Goal: Task Accomplishment & Management: Manage account settings

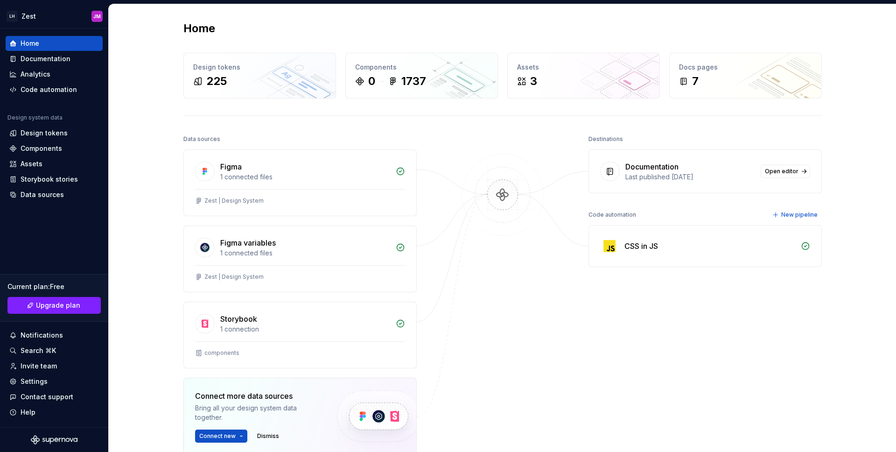
click at [150, 164] on div "Home Design tokens 225 Components 0 1737 Assets 3 Docs pages 7 Data sources Fig…" at bounding box center [502, 280] width 787 height 552
click at [508, 189] on img at bounding box center [502, 204] width 91 height 101
drag, startPoint x: 719, startPoint y: 247, endPoint x: 714, endPoint y: 247, distance: 5.2
click at [719, 247] on div "CSS in JS" at bounding box center [710, 245] width 171 height 11
click at [643, 246] on div "CSS in JS" at bounding box center [642, 245] width 34 height 11
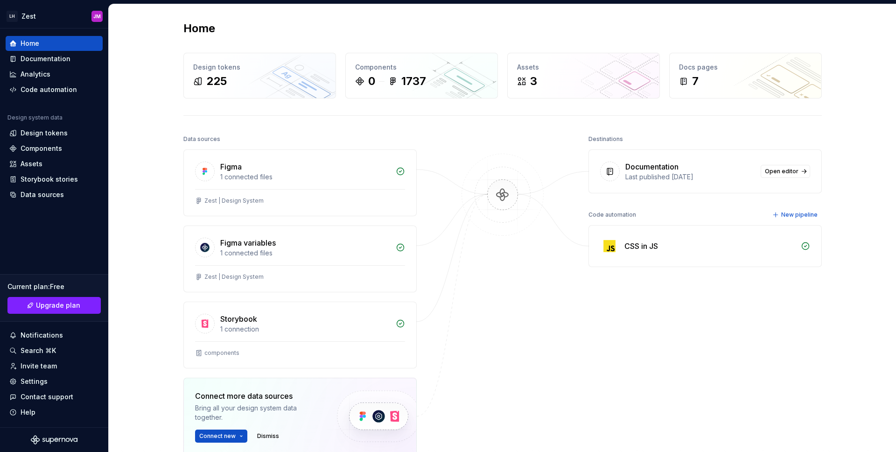
drag, startPoint x: 615, startPoint y: 215, endPoint x: 611, endPoint y: 224, distance: 9.6
click at [615, 215] on div "Code automation" at bounding box center [613, 214] width 48 height 13
click at [608, 254] on img at bounding box center [609, 246] width 19 height 19
click at [633, 246] on div "CSS in JS" at bounding box center [642, 245] width 34 height 11
click at [54, 89] on div "Code automation" at bounding box center [49, 89] width 56 height 9
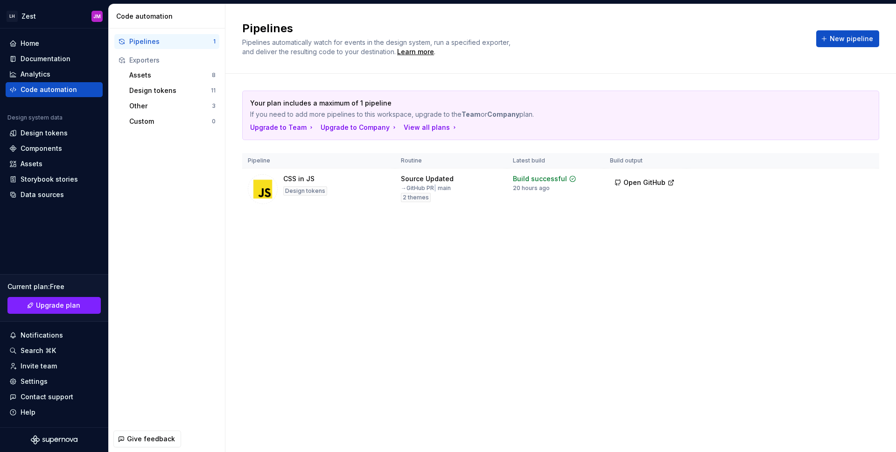
click at [422, 261] on div "Pipelines Pipelines automatically watch for events in the design system, run a …" at bounding box center [560, 228] width 671 height 448
click at [833, 183] on button "Run" at bounding box center [837, 180] width 32 height 17
click at [614, 291] on div "Pipelines Pipelines automatically watch for events in the design system, run a …" at bounding box center [560, 228] width 671 height 448
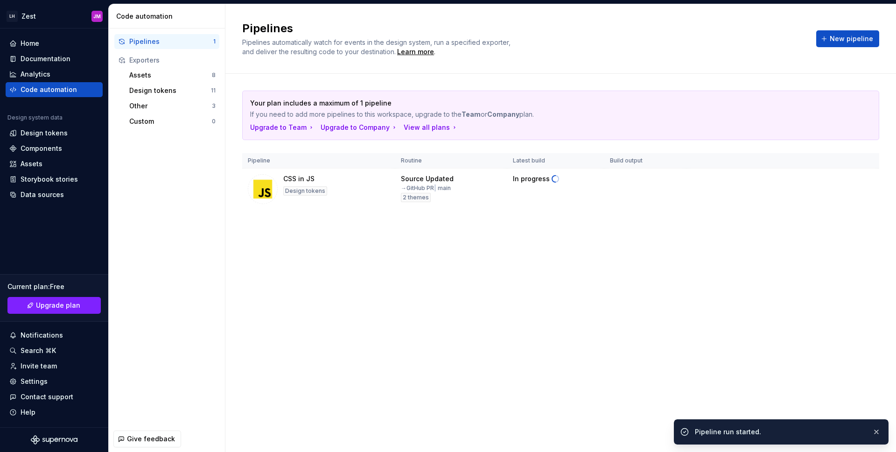
click at [622, 281] on div "Pipelines Pipelines automatically watch for events in the design system, run a …" at bounding box center [560, 228] width 671 height 448
click at [569, 276] on div "Pipelines Pipelines automatically watch for events in the design system, run a …" at bounding box center [560, 228] width 671 height 448
drag, startPoint x: 612, startPoint y: 252, endPoint x: 805, endPoint y: 202, distance: 199.6
click at [624, 248] on div "Pipelines Pipelines automatically watch for events in the design system, run a …" at bounding box center [560, 228] width 671 height 448
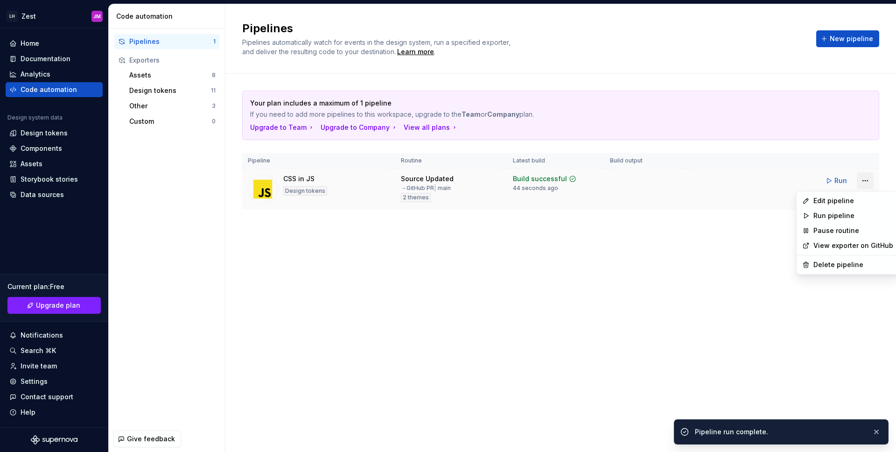
click at [864, 180] on html "LH Zest JM Home Documentation Analytics Code automation Design system data Desi…" at bounding box center [448, 226] width 896 height 452
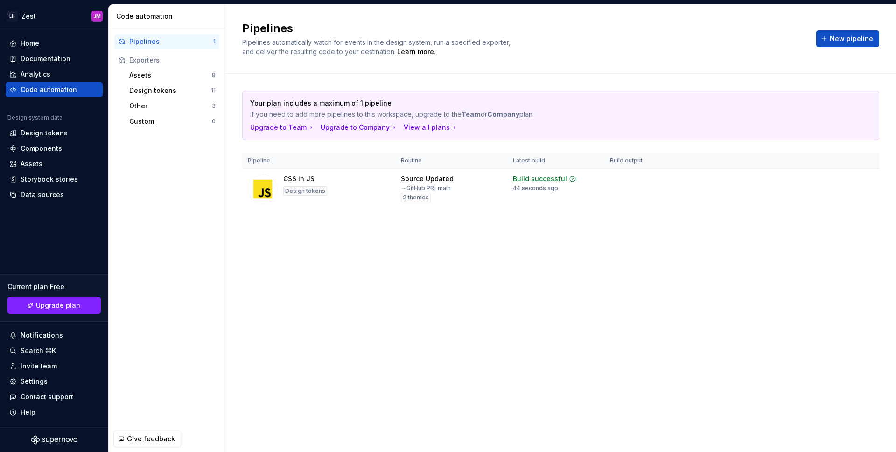
click at [865, 180] on html "LH Zest JM Home Documentation Analytics Code automation Design system data Desi…" at bounding box center [448, 226] width 896 height 452
drag, startPoint x: 534, startPoint y: 232, endPoint x: 541, endPoint y: 172, distance: 61.1
click at [534, 226] on div "Your plan includes a maximum of 1 pipeline If you need to add more pipelines to…" at bounding box center [560, 159] width 637 height 171
click at [654, 191] on td at bounding box center [646, 190] width 82 height 42
click at [405, 223] on div "Your plan includes a maximum of 1 pipeline If you need to add more pipelines to…" at bounding box center [560, 159] width 637 height 171
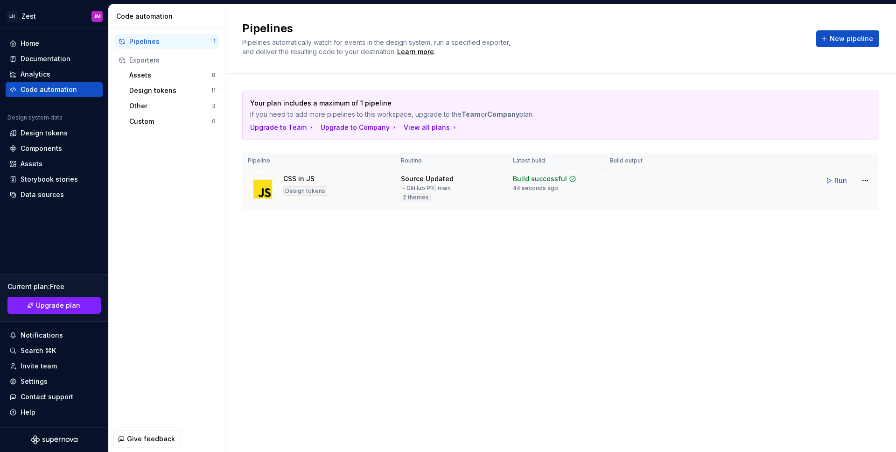
click at [525, 178] on div "Build successful" at bounding box center [540, 178] width 54 height 9
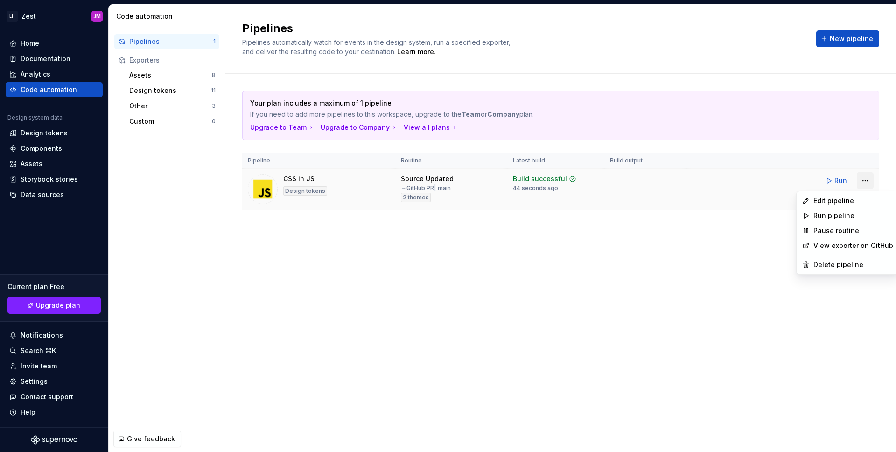
click at [865, 182] on html "LH Zest JM Home Documentation Analytics Code automation Design system data Desi…" at bounding box center [448, 226] width 896 height 452
click at [848, 248] on link "View exporter on GitHub" at bounding box center [854, 245] width 80 height 9
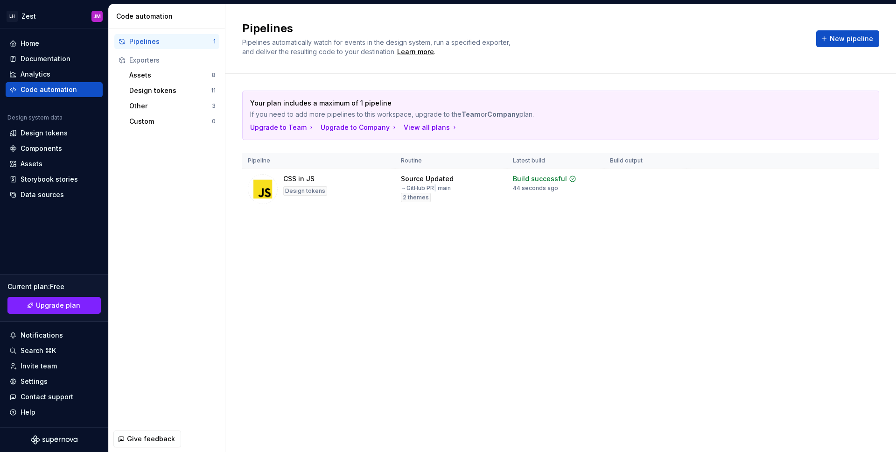
click at [592, 240] on div "Your plan includes a maximum of 1 pipeline If you need to add more pipelines to…" at bounding box center [560, 159] width 637 height 171
drag, startPoint x: 711, startPoint y: 217, endPoint x: 667, endPoint y: 218, distance: 44.4
click at [709, 217] on div "Your plan includes a maximum of 1 pipeline If you need to add more pipelines to…" at bounding box center [560, 159] width 637 height 171
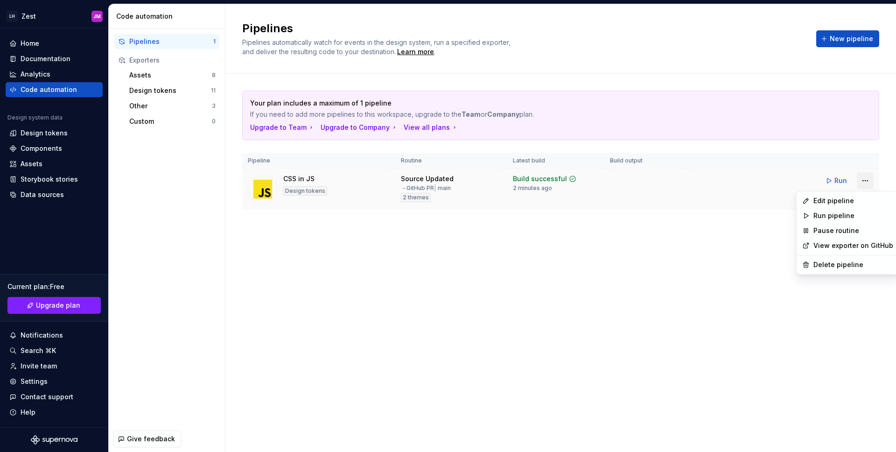
click at [868, 177] on html "LH Zest JM Home Documentation Analytics Code automation Design system data Desi…" at bounding box center [448, 226] width 896 height 452
click at [867, 177] on html "LH Zest JM Home Documentation Analytics Code automation Design system data Desi…" at bounding box center [448, 226] width 896 height 452
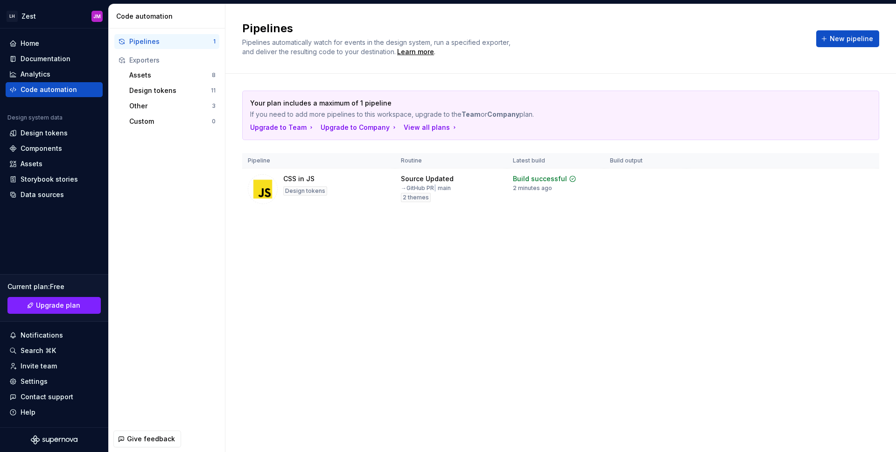
click at [437, 321] on div "Pipelines Pipelines automatically watch for events in the design system, run a …" at bounding box center [560, 228] width 671 height 448
click at [433, 311] on div "Pipelines Pipelines automatically watch for events in the design system, run a …" at bounding box center [560, 228] width 671 height 448
click at [43, 90] on div "Code automation" at bounding box center [49, 89] width 56 height 9
click at [448, 236] on div "Your plan includes a maximum of 1 pipeline If you need to add more pipelines to…" at bounding box center [560, 159] width 637 height 171
click at [304, 178] on div "CSS in JS" at bounding box center [298, 178] width 31 height 9
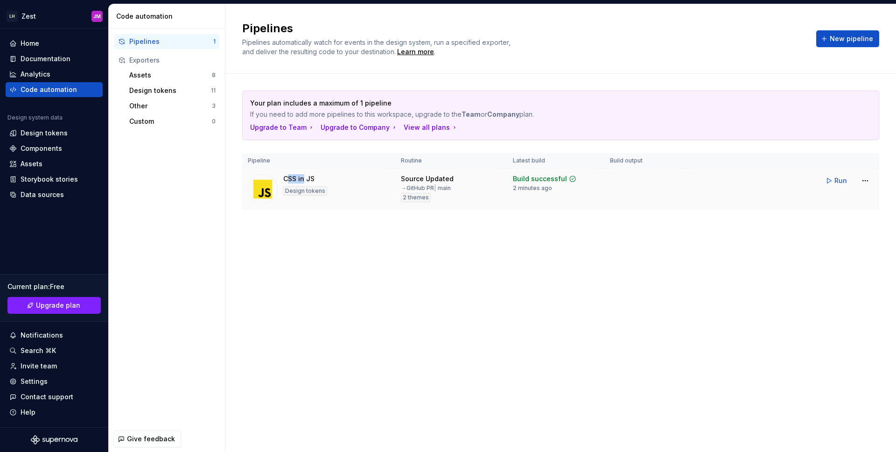
click at [304, 178] on div "CSS in JS" at bounding box center [298, 178] width 31 height 9
click at [303, 177] on div "CSS in JS" at bounding box center [298, 178] width 31 height 9
click at [320, 178] on div "CSS in JS Design tokens" at bounding box center [305, 189] width 44 height 30
click at [156, 72] on div "Assets" at bounding box center [170, 74] width 83 height 9
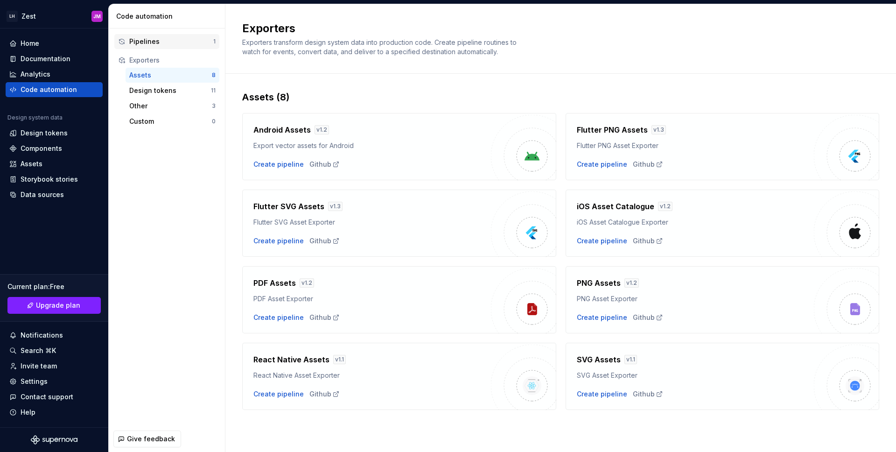
click at [155, 42] on div "Pipelines" at bounding box center [171, 41] width 84 height 9
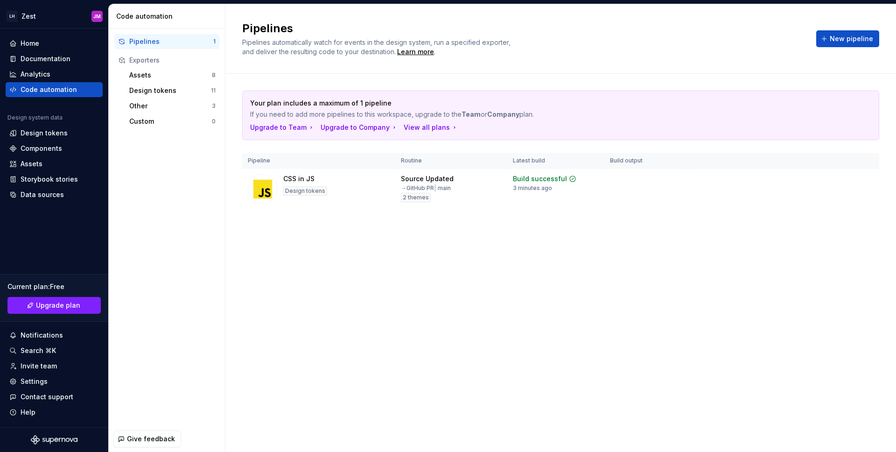
click at [548, 260] on div "Pipelines Pipelines automatically watch for events in the design system, run a …" at bounding box center [560, 228] width 671 height 448
click at [837, 183] on span "Run" at bounding box center [841, 180] width 13 height 9
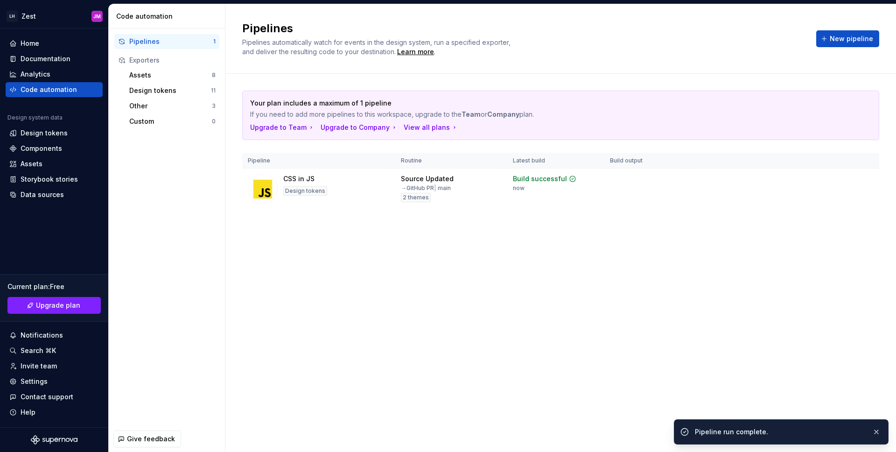
click at [643, 260] on div "Pipelines Pipelines automatically watch for events in the design system, run a …" at bounding box center [560, 228] width 671 height 448
click at [570, 179] on icon at bounding box center [573, 179] width 6 height 6
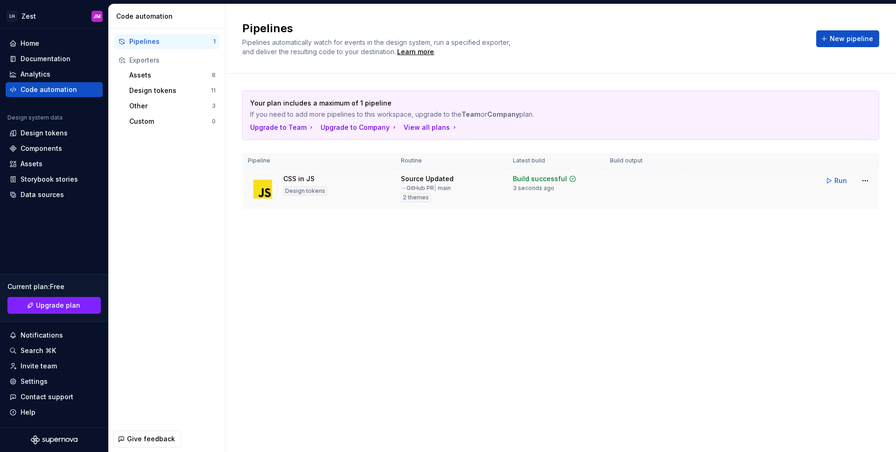
drag, startPoint x: 526, startPoint y: 184, endPoint x: 555, endPoint y: 190, distance: 30.4
click at [526, 184] on div "3 seconds ago" at bounding box center [534, 187] width 42 height 7
drag, startPoint x: 629, startPoint y: 219, endPoint x: 749, endPoint y: 218, distance: 120.0
click at [630, 219] on div "Your plan includes a maximum of 1 pipeline If you need to add more pipelines to…" at bounding box center [560, 159] width 637 height 171
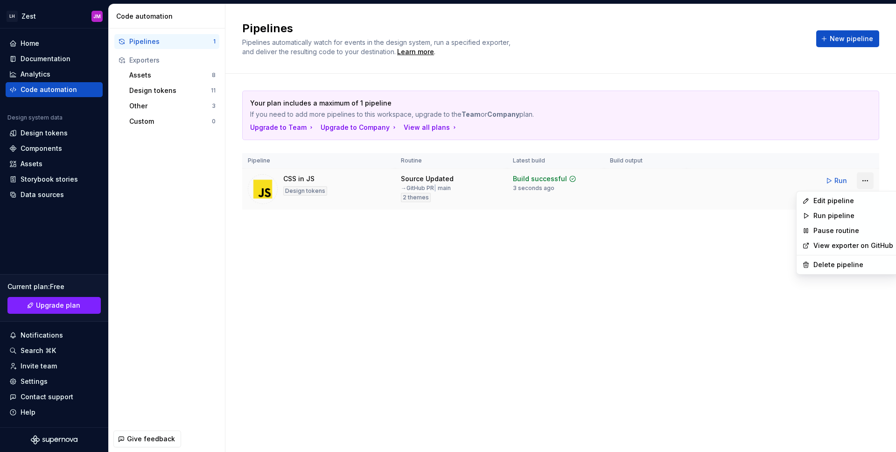
click at [865, 179] on html "LH Zest JM Home Documentation Analytics Code automation Design system data Desi…" at bounding box center [448, 226] width 896 height 452
click at [840, 204] on div "Edit pipeline" at bounding box center [854, 200] width 80 height 9
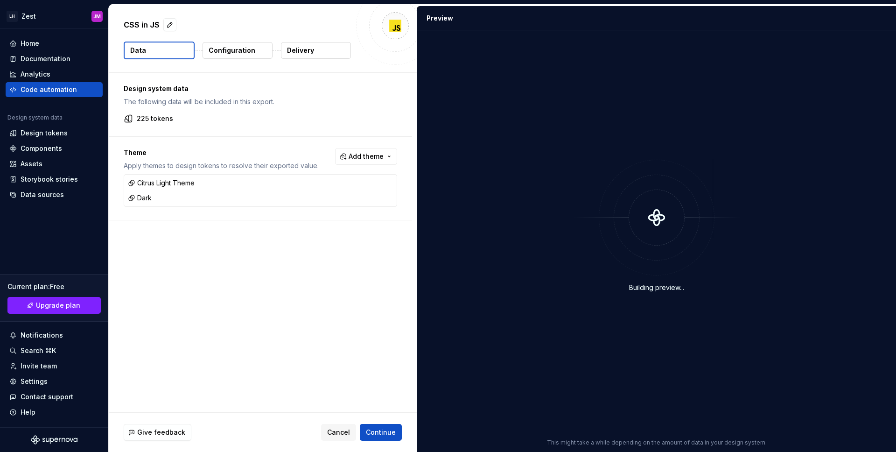
drag, startPoint x: 237, startPoint y: 50, endPoint x: 293, endPoint y: 50, distance: 55.5
click at [238, 50] on p "Configuration" at bounding box center [232, 50] width 47 height 9
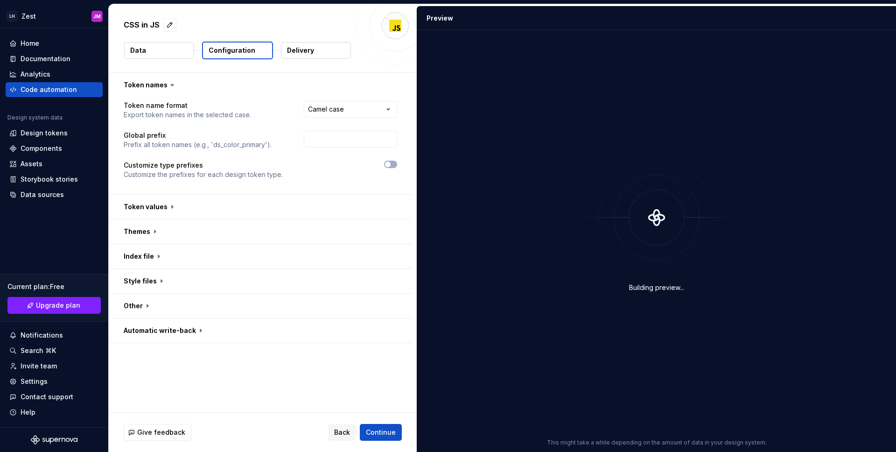
click at [316, 50] on button "Delivery" at bounding box center [316, 50] width 70 height 17
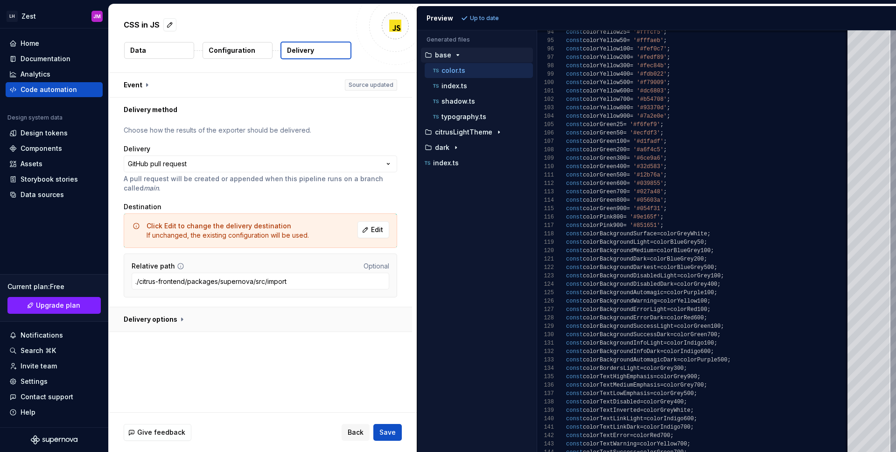
click at [171, 323] on button "button" at bounding box center [260, 319] width 303 height 24
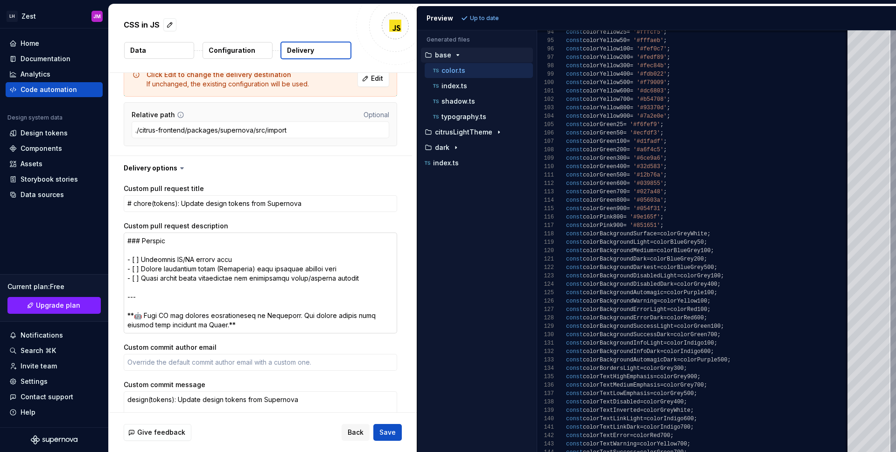
scroll to position [205, 0]
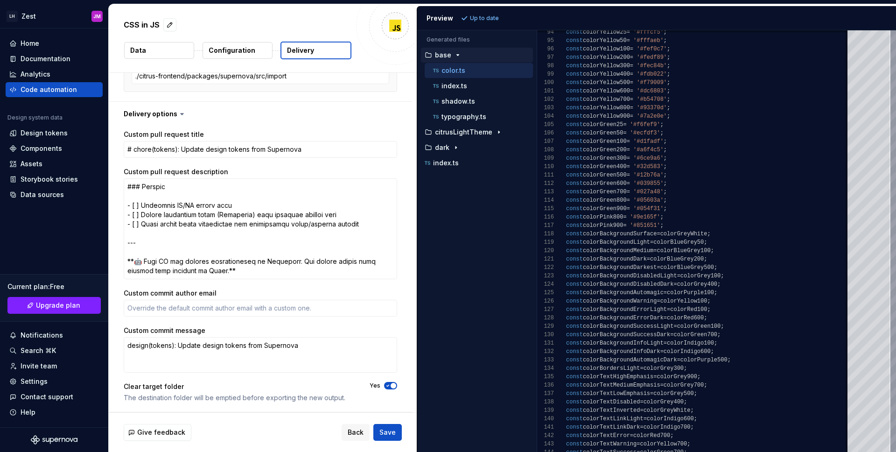
type textarea "*"
click at [46, 336] on div "Notifications" at bounding box center [42, 334] width 42 height 9
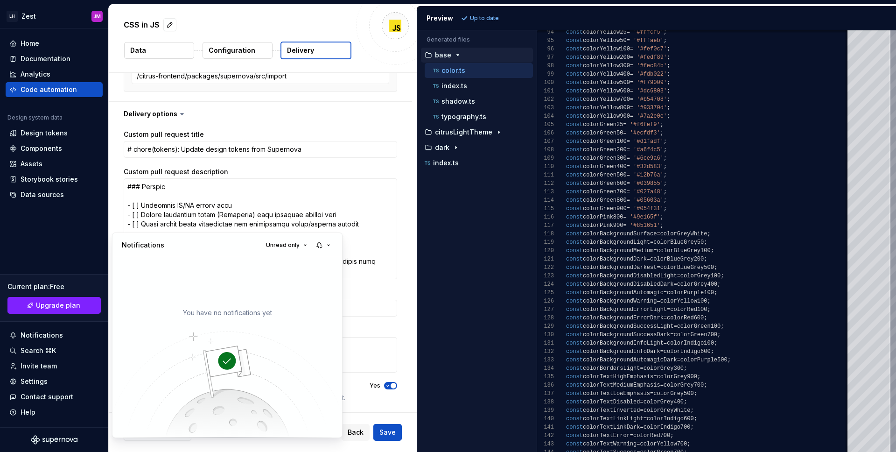
click at [48, 336] on html "**********" at bounding box center [448, 226] width 896 height 452
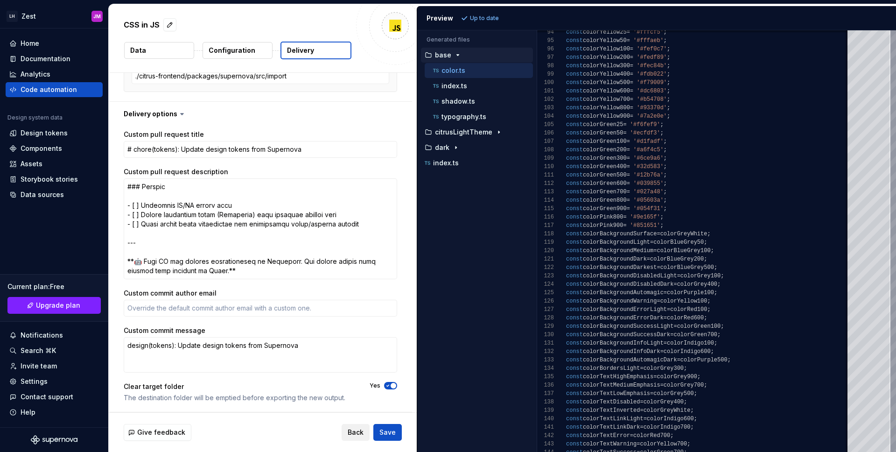
click at [352, 433] on span "Back" at bounding box center [356, 432] width 16 height 9
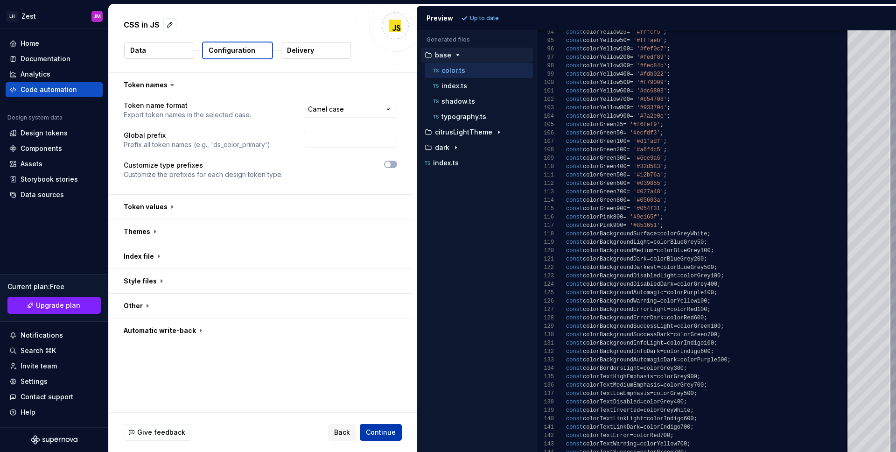
click at [377, 431] on span "Continue" at bounding box center [381, 432] width 30 height 9
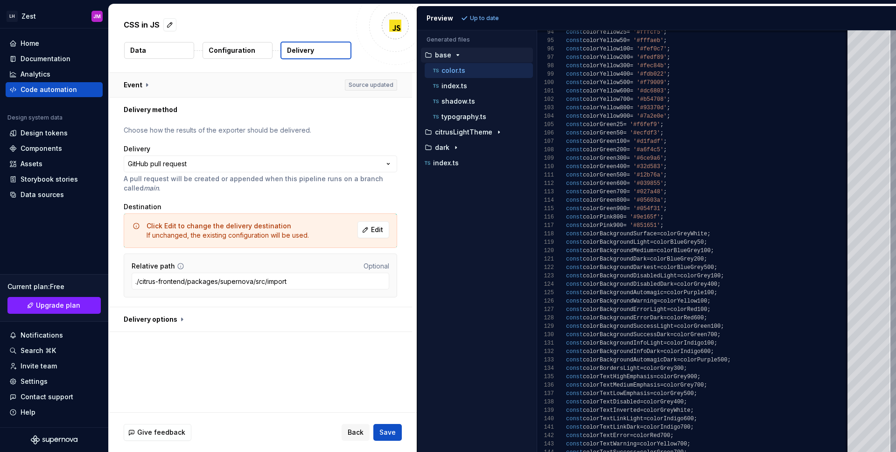
click at [151, 86] on button "button" at bounding box center [260, 85] width 303 height 24
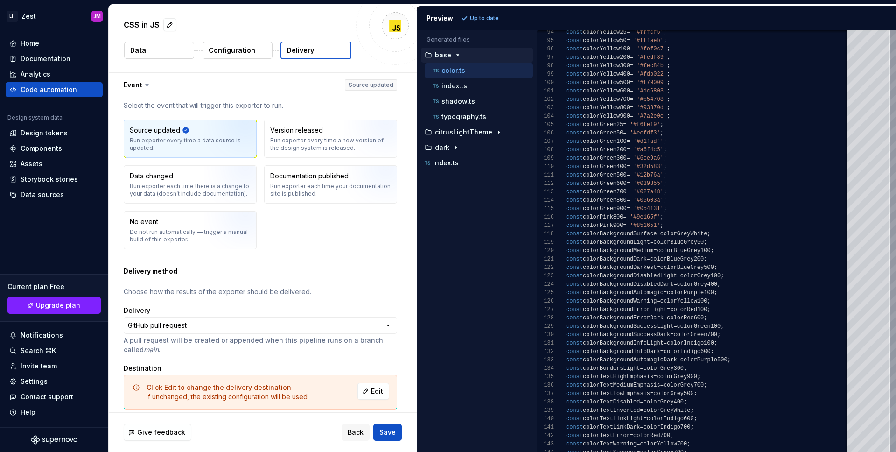
click at [384, 430] on span "Save" at bounding box center [388, 432] width 16 height 9
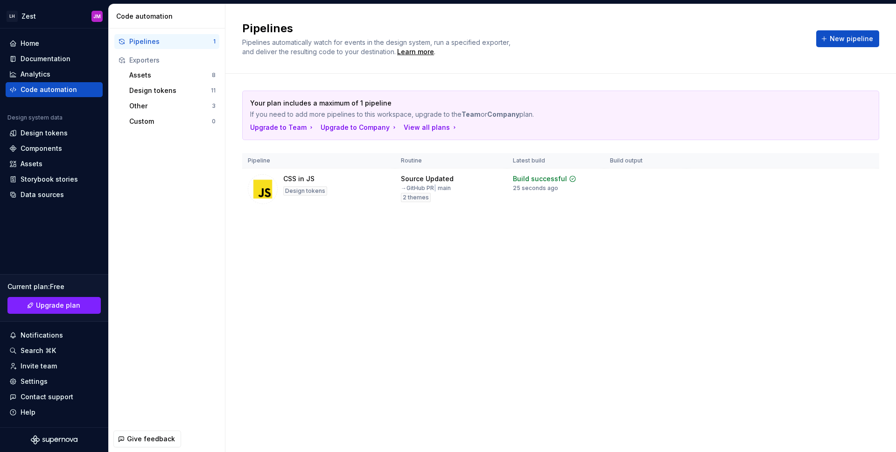
click at [551, 233] on div "Your plan includes a maximum of 1 pipeline If you need to add more pipelines to…" at bounding box center [560, 159] width 637 height 171
click at [523, 266] on div "Pipelines Pipelines automatically watch for events in the design system, run a …" at bounding box center [560, 228] width 671 height 448
click at [529, 267] on div "Pipelines Pipelines automatically watch for events in the design system, run a …" at bounding box center [560, 228] width 671 height 448
click at [540, 268] on div "Pipelines Pipelines automatically watch for events in the design system, run a …" at bounding box center [560, 228] width 671 height 448
click at [539, 267] on div "Pipelines Pipelines automatically watch for events in the design system, run a …" at bounding box center [560, 228] width 671 height 448
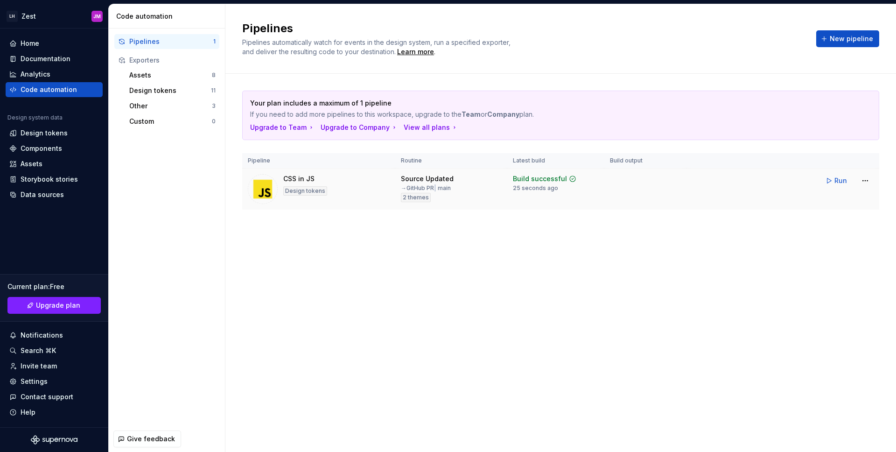
click at [416, 199] on span "2 themes" at bounding box center [416, 197] width 26 height 7
click at [431, 178] on div "Source Updated" at bounding box center [427, 178] width 53 height 9
click at [420, 198] on span "2 themes" at bounding box center [416, 197] width 26 height 7
click at [418, 198] on span "2 themes" at bounding box center [416, 197] width 26 height 7
drag, startPoint x: 581, startPoint y: 291, endPoint x: 593, endPoint y: 289, distance: 12.3
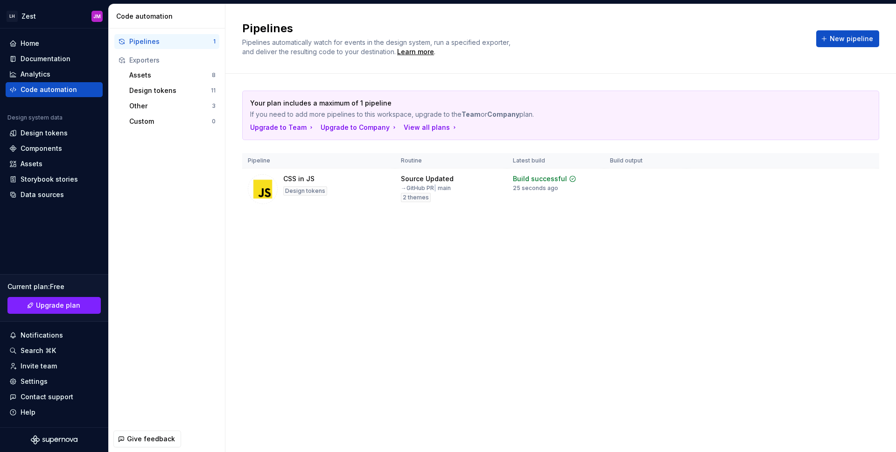
click at [584, 290] on div "Pipelines Pipelines automatically watch for events in the design system, run a …" at bounding box center [560, 228] width 671 height 448
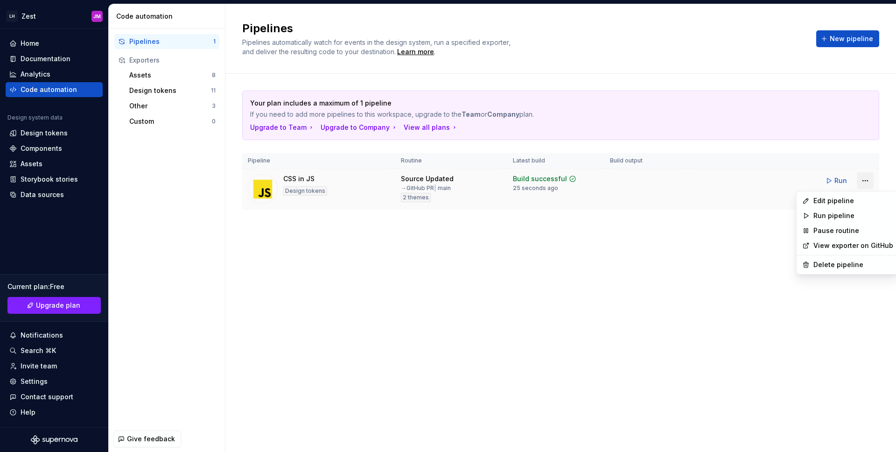
click at [867, 181] on html "LH Zest JM Home Documentation Analytics Code automation Design system data Desi…" at bounding box center [448, 226] width 896 height 452
click at [842, 199] on div "Edit pipeline" at bounding box center [854, 200] width 80 height 9
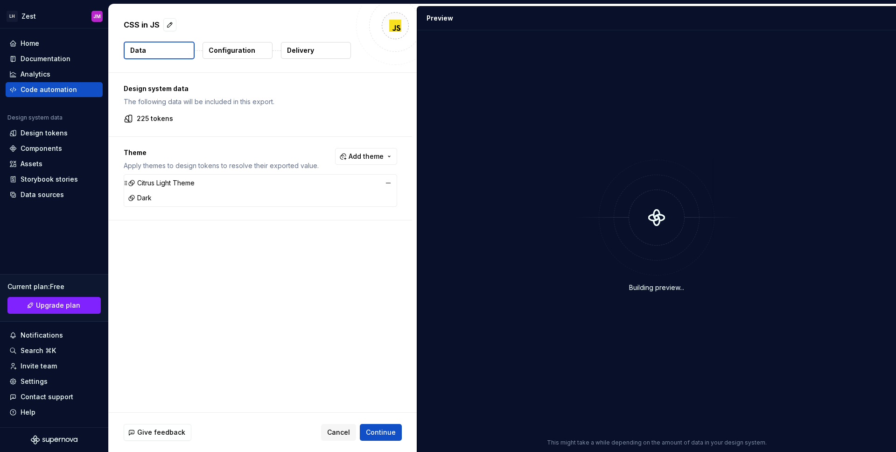
drag, startPoint x: 218, startPoint y: 187, endPoint x: 278, endPoint y: 187, distance: 59.8
click at [218, 187] on div "Citrus Light Theme" at bounding box center [260, 182] width 269 height 13
drag, startPoint x: 298, startPoint y: 191, endPoint x: 332, endPoint y: 174, distance: 38.2
click at [298, 191] on div "Dark" at bounding box center [260, 197] width 269 height 13
click at [363, 152] on span "Add theme" at bounding box center [366, 156] width 35 height 9
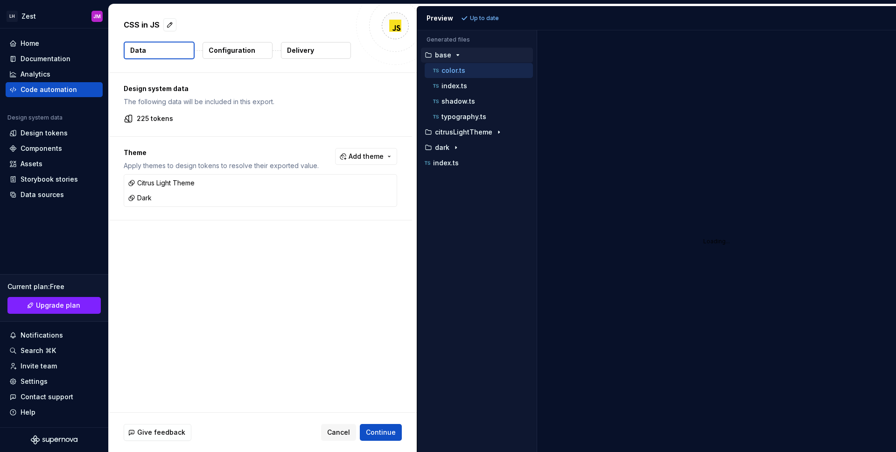
click at [366, 152] on html "LH Zest JM Home Documentation Analytics Code automation Design system data Desi…" at bounding box center [448, 226] width 896 height 452
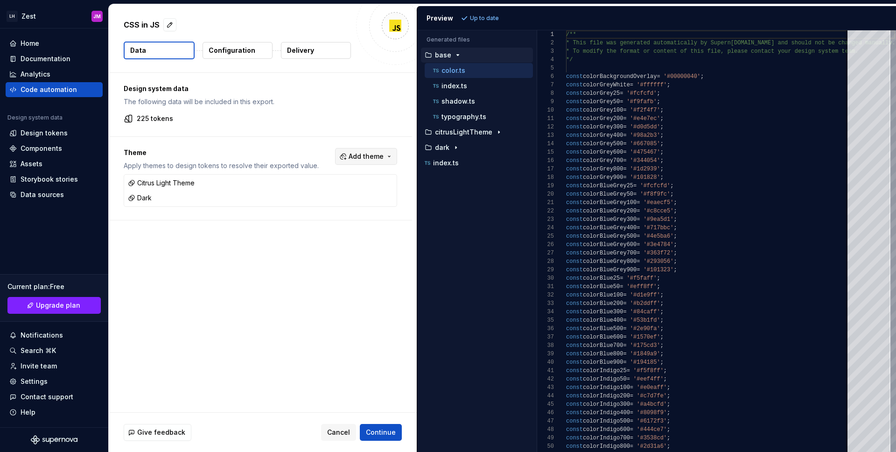
click at [362, 153] on span "Add theme" at bounding box center [366, 156] width 35 height 9
drag, startPoint x: 300, startPoint y: 208, endPoint x: 301, endPoint y: 198, distance: 9.4
click at [300, 207] on div "Suggestions" at bounding box center [299, 208] width 7 height 7
click at [301, 195] on div "Suggestions" at bounding box center [299, 193] width 7 height 7
click at [283, 260] on html "LH Zest JM Home Documentation Analytics Code automation Design system data Desi…" at bounding box center [448, 226] width 896 height 452
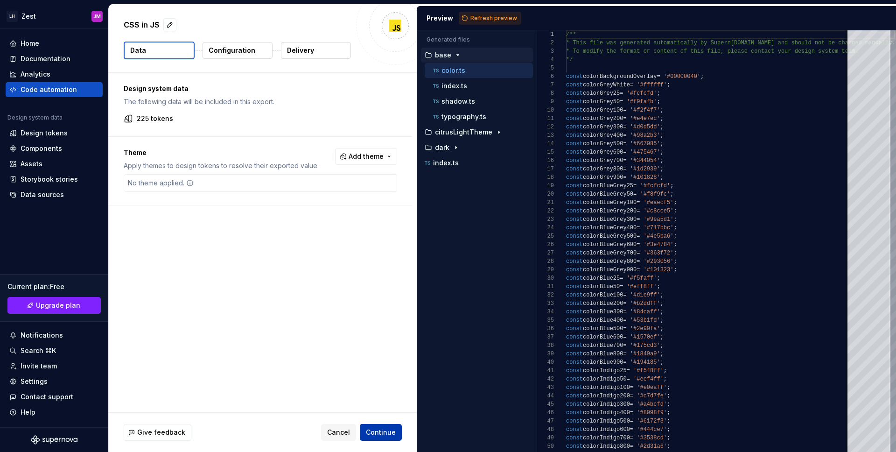
click at [380, 431] on span "Continue" at bounding box center [381, 432] width 30 height 9
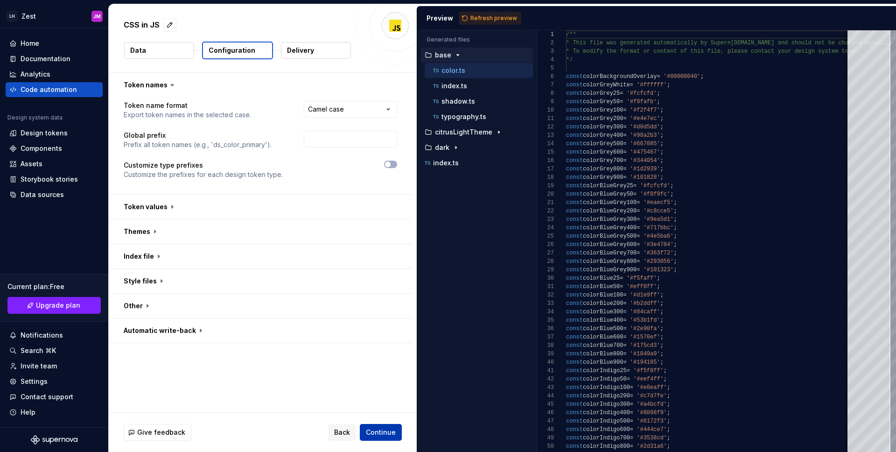
click at [382, 431] on span "Continue" at bounding box center [381, 432] width 30 height 9
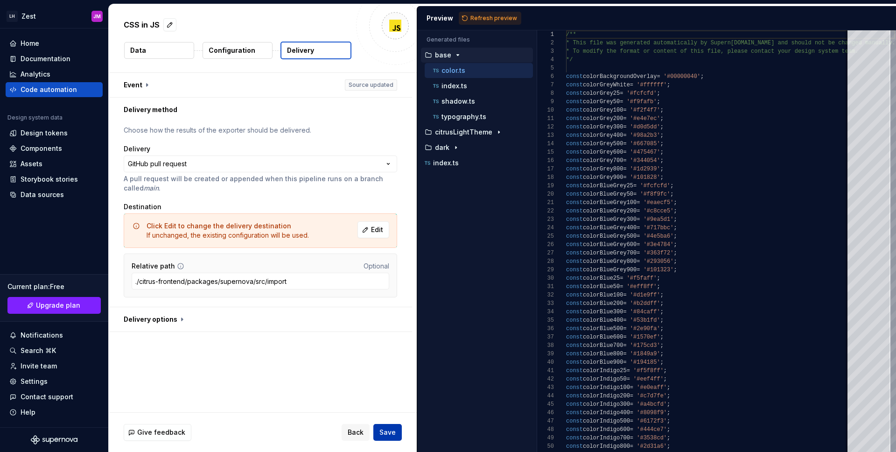
click at [392, 432] on span "Save" at bounding box center [388, 432] width 16 height 9
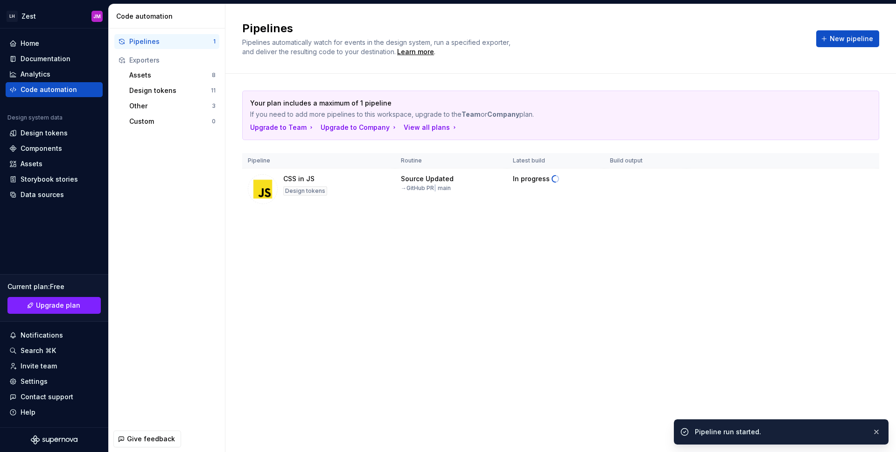
click at [576, 301] on div "Pipelines Pipelines automatically watch for events in the design system, run a …" at bounding box center [560, 228] width 671 height 448
drag, startPoint x: 796, startPoint y: 279, endPoint x: 839, endPoint y: 209, distance: 81.9
click at [797, 279] on div "Pipelines Pipelines automatically watch for events in the design system, run a …" at bounding box center [560, 228] width 671 height 448
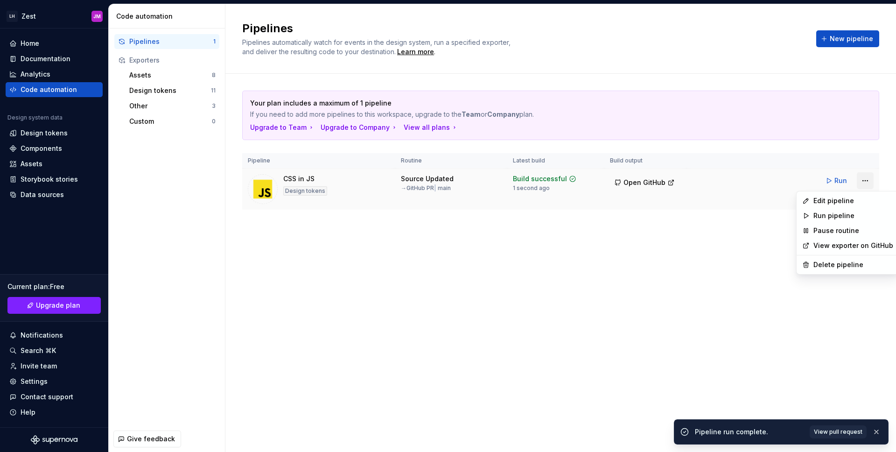
click at [865, 180] on html "LH Zest JM Home Documentation Analytics Code automation Design system data Desi…" at bounding box center [448, 226] width 896 height 452
click at [833, 203] on div "Edit pipeline" at bounding box center [854, 200] width 80 height 9
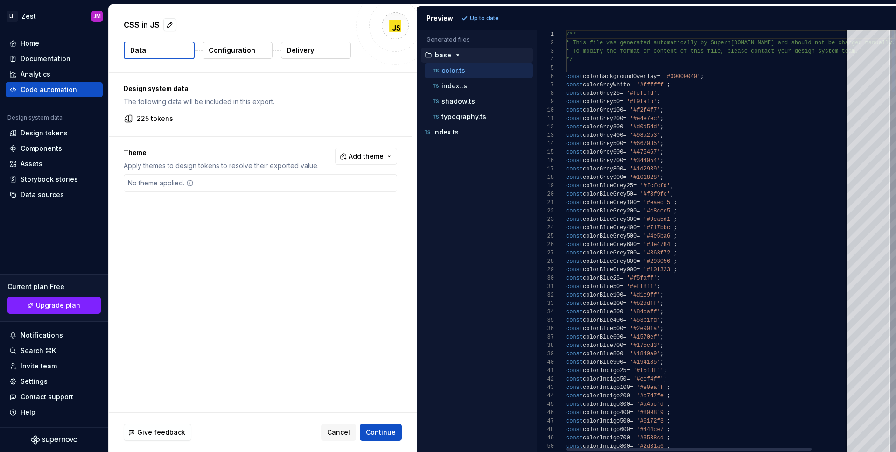
click at [307, 51] on p "Delivery" at bounding box center [300, 50] width 27 height 9
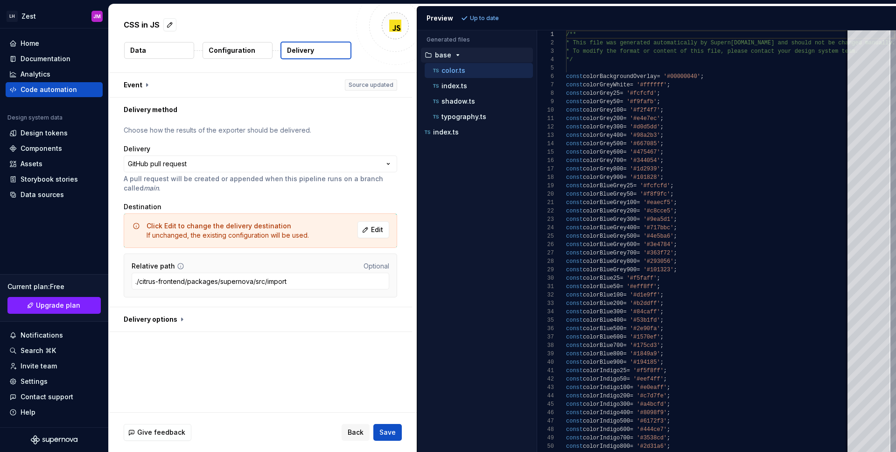
click at [239, 53] on p "Configuration" at bounding box center [232, 50] width 47 height 9
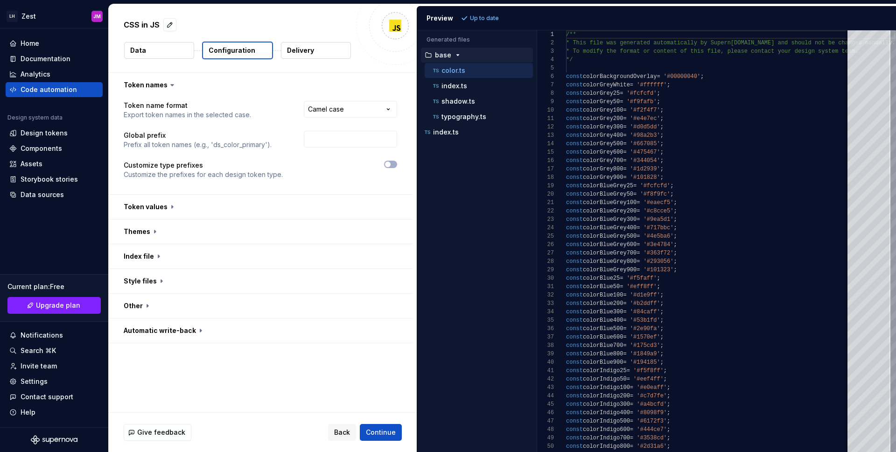
click at [155, 52] on button "Data" at bounding box center [159, 50] width 70 height 17
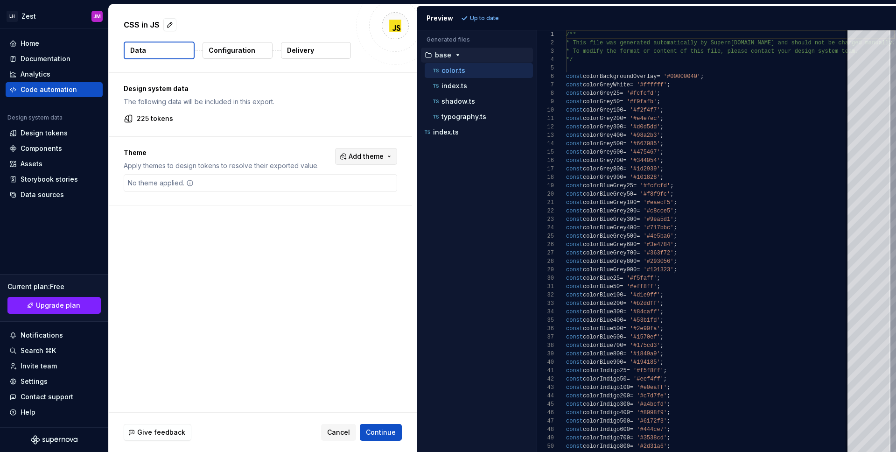
click at [366, 158] on span "Add theme" at bounding box center [366, 156] width 35 height 9
click at [301, 196] on div "Suggestions" at bounding box center [299, 193] width 7 height 7
click at [301, 209] on div "Suggestions" at bounding box center [299, 208] width 7 height 7
click at [386, 433] on html "LH Zest JM Home Documentation Analytics Code automation Design system data Desi…" at bounding box center [448, 226] width 896 height 452
click at [375, 434] on span "Continue" at bounding box center [381, 432] width 30 height 9
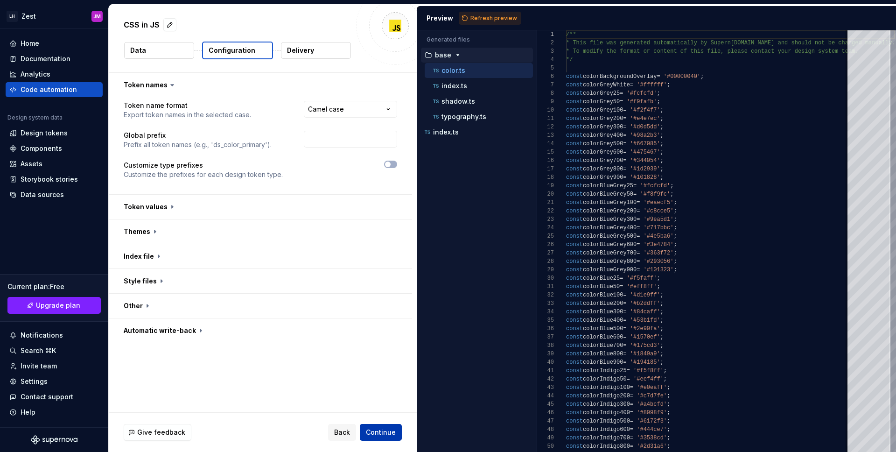
click at [385, 428] on span "Continue" at bounding box center [381, 432] width 30 height 9
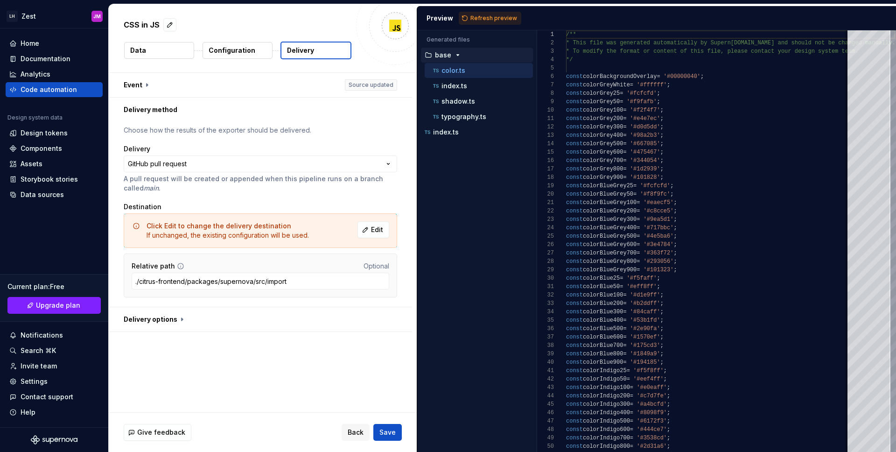
click at [384, 430] on span "Save" at bounding box center [388, 432] width 16 height 9
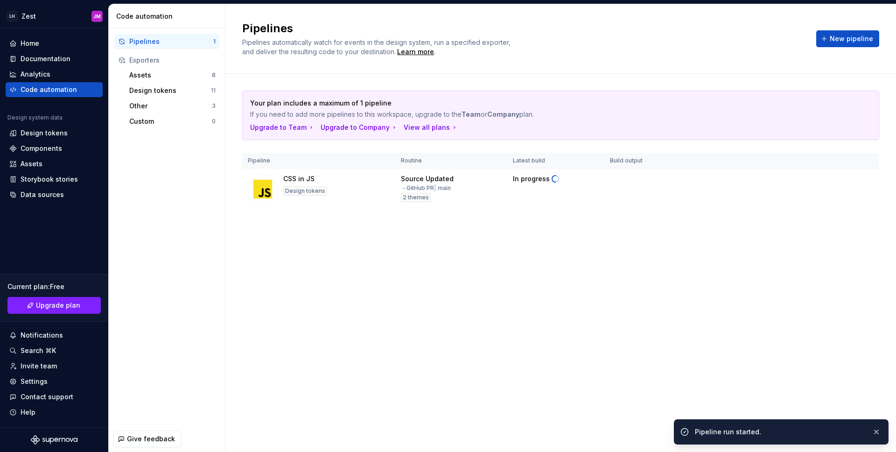
click at [507, 337] on div "Pipelines Pipelines automatically watch for events in the design system, run a …" at bounding box center [560, 228] width 671 height 448
click at [843, 431] on span "View pull request" at bounding box center [838, 431] width 49 height 7
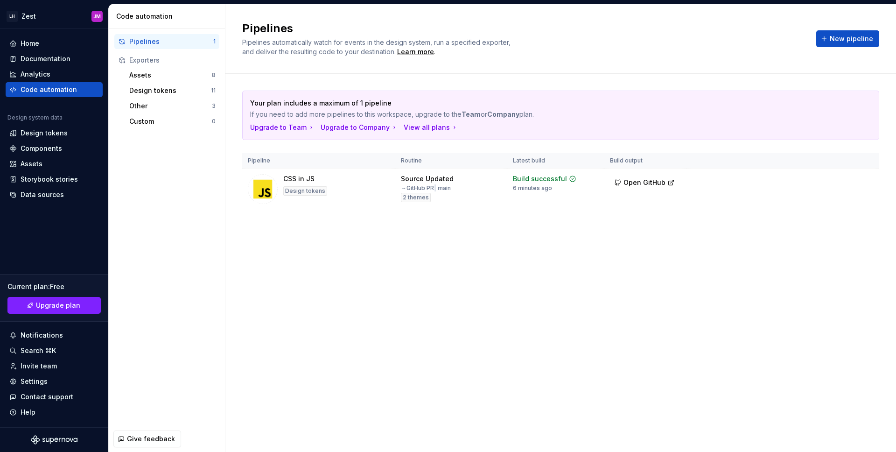
click at [413, 253] on div "Pipelines Pipelines automatically watch for events in the design system, run a …" at bounding box center [560, 228] width 671 height 448
click at [411, 298] on div "Pipelines Pipelines automatically watch for events in the design system, run a …" at bounding box center [560, 228] width 671 height 448
click at [586, 264] on div "Pipelines Pipelines automatically watch for events in the design system, run a …" at bounding box center [560, 228] width 671 height 448
